Goal: Task Accomplishment & Management: Use online tool/utility

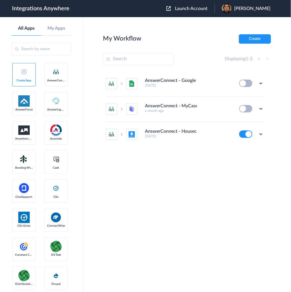
click at [207, 10] on span "Launch Account" at bounding box center [191, 8] width 33 height 5
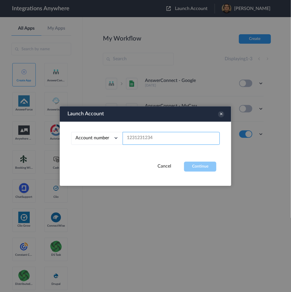
click at [172, 136] on input "text" at bounding box center [171, 138] width 97 height 13
paste input "2067740523"
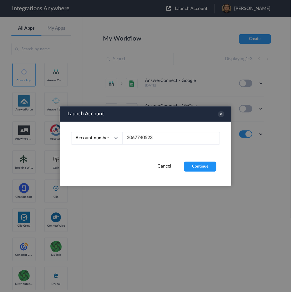
click at [196, 162] on div "Account number Account number Email address 2067740523" at bounding box center [146, 142] width 172 height 40
click at [201, 169] on button "Continue" at bounding box center [200, 167] width 32 height 10
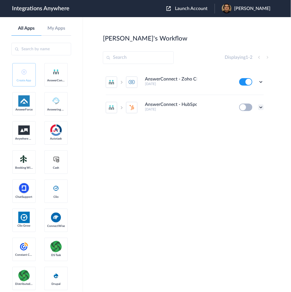
click at [261, 108] on icon at bounding box center [261, 108] width 6 height 6
click at [175, 138] on div "AnswerConnect - Zoho CRM [DATE] Edit Task history Delete AnswerConnect - HubSpo…" at bounding box center [187, 113] width 168 height 86
click at [248, 105] on button at bounding box center [245, 107] width 13 height 7
click at [247, 109] on button at bounding box center [245, 107] width 13 height 7
click at [260, 107] on icon at bounding box center [261, 108] width 6 height 6
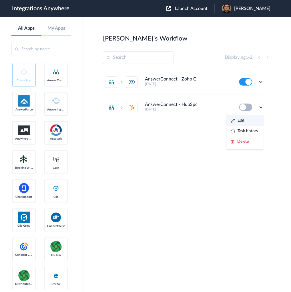
click at [247, 122] on li "Edit" at bounding box center [245, 120] width 37 height 11
click at [262, 108] on icon at bounding box center [261, 108] width 6 height 6
click at [252, 129] on link "Task history" at bounding box center [244, 131] width 27 height 4
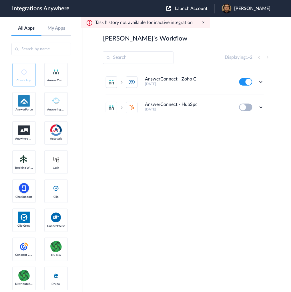
click at [199, 11] on button "Launch Account" at bounding box center [190, 8] width 48 height 5
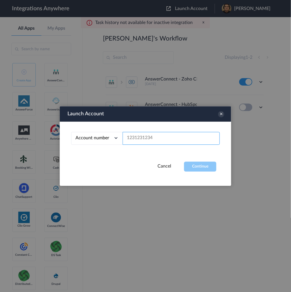
click at [161, 137] on input "text" at bounding box center [171, 138] width 97 height 13
paste input "2067740523"
type input "2067740523"
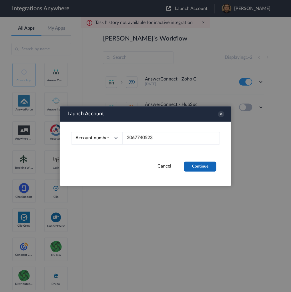
click at [197, 164] on button "Continue" at bounding box center [200, 167] width 32 height 10
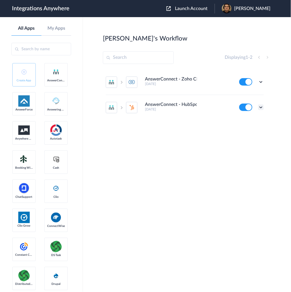
click at [260, 108] on icon at bounding box center [261, 108] width 6 height 6
click at [255, 129] on link "Task history" at bounding box center [244, 131] width 27 height 4
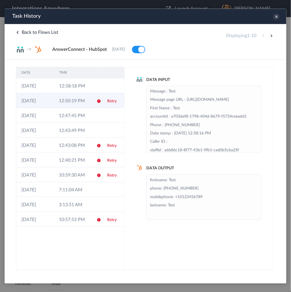
click at [111, 101] on link "Retry" at bounding box center [111, 101] width 9 height 4
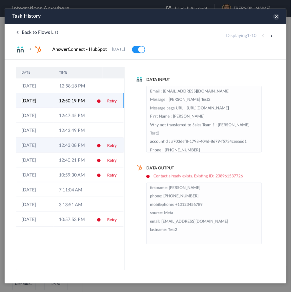
click at [112, 146] on link "Retry" at bounding box center [111, 146] width 9 height 4
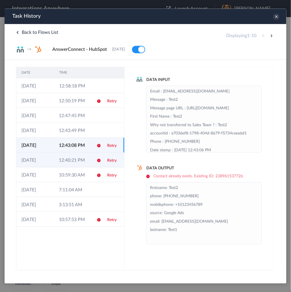
click at [111, 163] on td "Retry" at bounding box center [112, 159] width 21 height 15
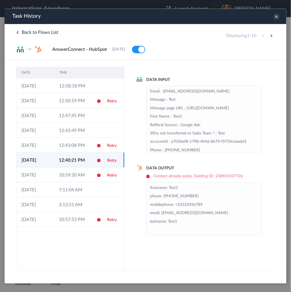
click at [113, 161] on link "Retry" at bounding box center [111, 160] width 9 height 4
click at [276, 15] on icon at bounding box center [276, 16] width 6 height 6
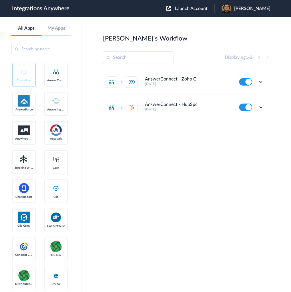
click at [247, 107] on button at bounding box center [245, 107] width 13 height 7
click at [262, 82] on icon at bounding box center [261, 82] width 6 height 6
click at [246, 103] on li "Task history" at bounding box center [245, 106] width 37 height 11
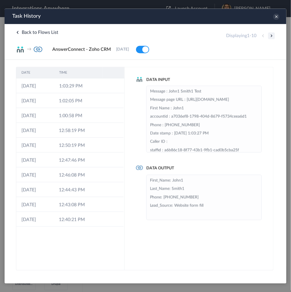
click at [272, 36] on button at bounding box center [271, 35] width 7 height 7
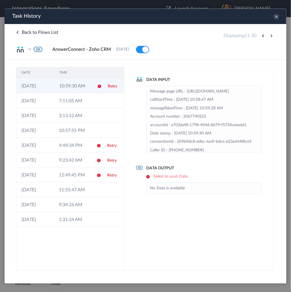
click at [114, 86] on link "Retry" at bounding box center [111, 86] width 9 height 4
click at [276, 15] on icon at bounding box center [276, 16] width 6 height 6
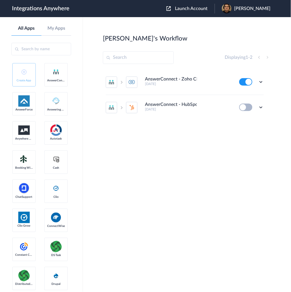
click at [247, 109] on button at bounding box center [245, 107] width 13 height 7
click at [248, 105] on button at bounding box center [245, 107] width 13 height 7
drag, startPoint x: 246, startPoint y: 107, endPoint x: 257, endPoint y: 107, distance: 10.6
click at [251, 107] on button at bounding box center [245, 107] width 13 height 7
click at [257, 107] on div "Edit Task history Delete" at bounding box center [251, 107] width 25 height 7
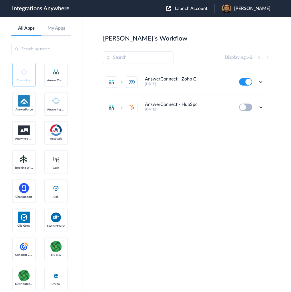
click at [244, 105] on button at bounding box center [245, 107] width 13 height 7
click at [249, 104] on button at bounding box center [245, 107] width 13 height 7
click at [254, 104] on div "Edit Task history Delete" at bounding box center [251, 107] width 25 height 7
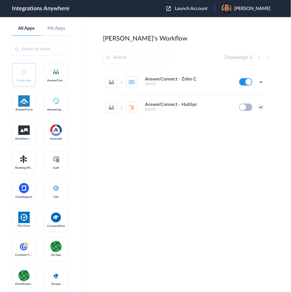
click at [258, 105] on div at bounding box center [261, 108] width 6 height 6
click at [262, 107] on icon at bounding box center [261, 108] width 6 height 6
click at [215, 110] on h5 "[DATE]" at bounding box center [188, 109] width 87 height 4
click at [242, 107] on button at bounding box center [245, 107] width 13 height 7
drag, startPoint x: 247, startPoint y: 108, endPoint x: 251, endPoint y: 107, distance: 3.5
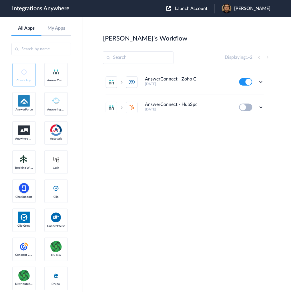
click at [250, 107] on button at bounding box center [245, 107] width 13 height 7
click at [251, 107] on button at bounding box center [245, 107] width 13 height 7
click at [260, 108] on icon at bounding box center [261, 108] width 6 height 6
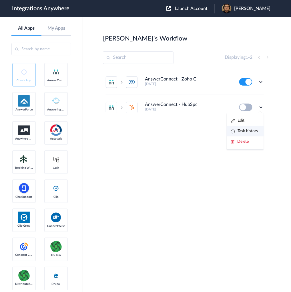
click at [251, 130] on link "Task history" at bounding box center [244, 131] width 27 height 4
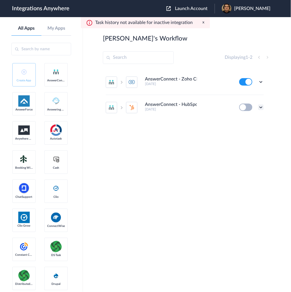
click at [260, 105] on icon at bounding box center [261, 108] width 6 height 6
click at [252, 117] on li "Edit" at bounding box center [245, 120] width 37 height 11
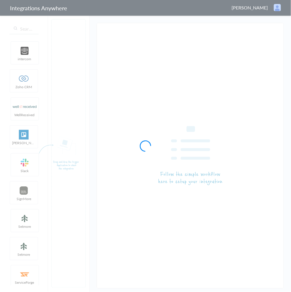
type input "AnswerConnect - HubSpot"
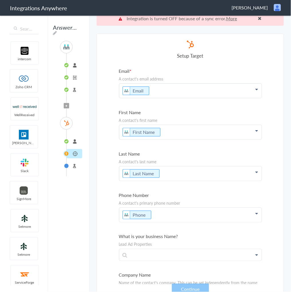
scroll to position [14, 0]
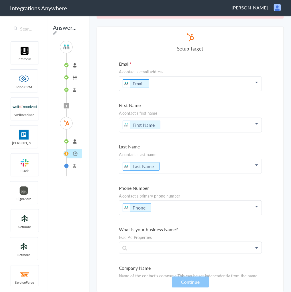
click at [78, 164] on li "Test Target" at bounding box center [75, 166] width 16 height 9
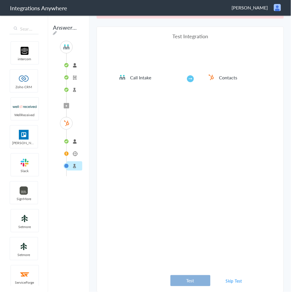
click at [200, 281] on button "Test" at bounding box center [190, 281] width 40 height 11
click at [232, 283] on link "Skip Test" at bounding box center [234, 281] width 30 height 10
click at [236, 281] on link "Skip Test" at bounding box center [234, 281] width 30 height 10
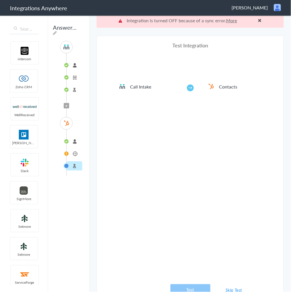
scroll to position [0, 0]
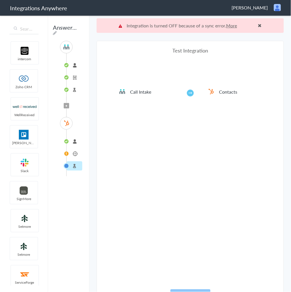
click at [74, 150] on li "Contacts" at bounding box center [75, 153] width 16 height 9
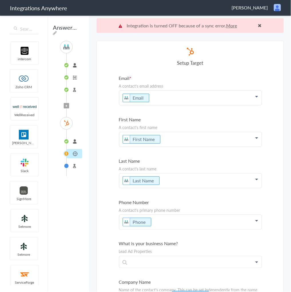
click at [74, 139] on li "connected" at bounding box center [75, 141] width 16 height 9
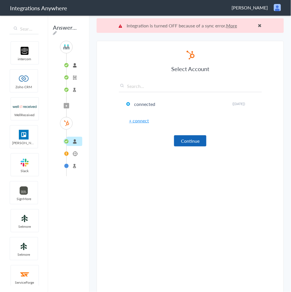
click at [184, 139] on button "Continue" at bounding box center [190, 141] width 32 height 11
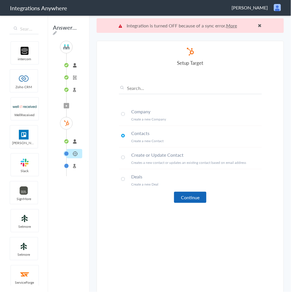
click at [185, 192] on button "Continue" at bounding box center [190, 197] width 32 height 11
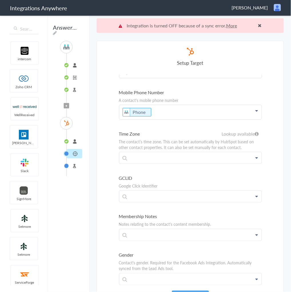
scroll to position [435, 0]
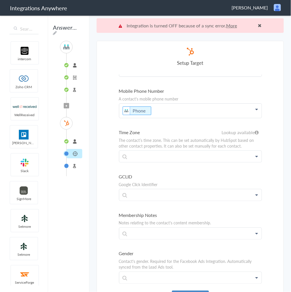
click at [187, 292] on button "Continue" at bounding box center [190, 296] width 37 height 11
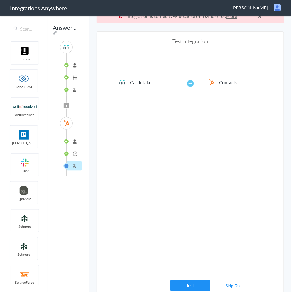
scroll to position [14, 0]
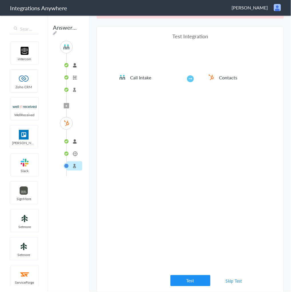
click at [232, 282] on link "Skip Test" at bounding box center [234, 281] width 30 height 10
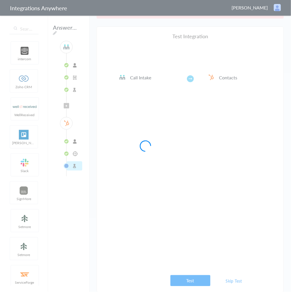
scroll to position [0, 0]
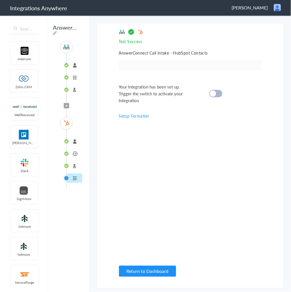
click at [217, 96] on div at bounding box center [215, 93] width 13 height 7
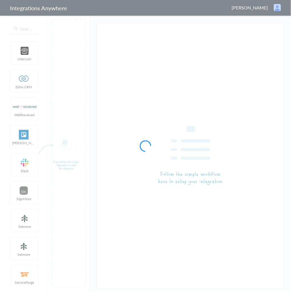
type input "AnswerConnect - HubSpot"
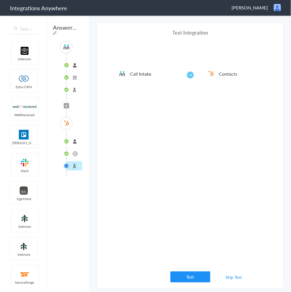
click at [228, 278] on link "Skip Test" at bounding box center [234, 278] width 30 height 10
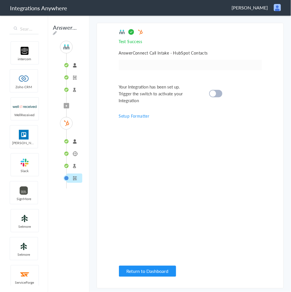
click at [222, 96] on div "Your Integration has been set up. Trigger the switch to activate your Integrati…" at bounding box center [183, 93] width 129 height 21
click at [220, 93] on div at bounding box center [215, 93] width 13 height 7
click at [257, 145] on div "Test Success Invalid data for email AnswerConnect Call Intake - HubSpot Contact…" at bounding box center [190, 156] width 143 height 254
click at [258, 145] on div "Test Success Invalid data for email AnswerConnect Call Intake - HubSpot Contact…" at bounding box center [190, 156] width 143 height 254
